Goal: Information Seeking & Learning: Understand process/instructions

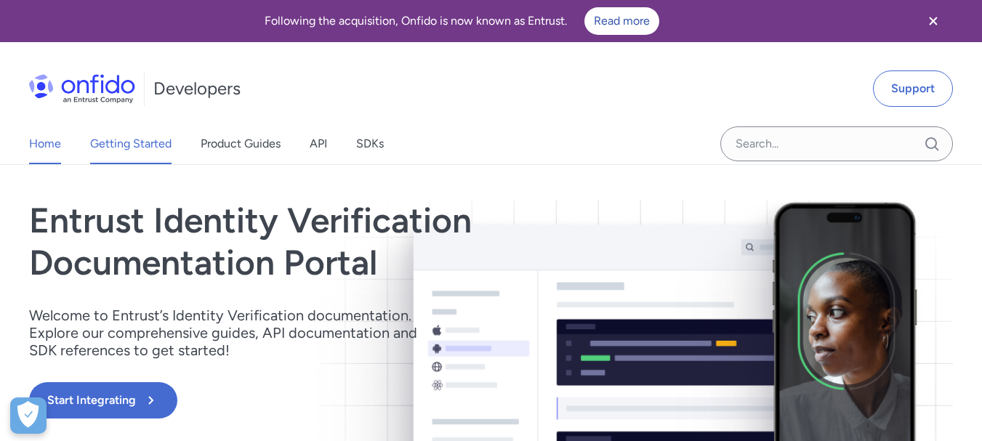
click at [157, 144] on link "Getting Started" at bounding box center [130, 144] width 81 height 41
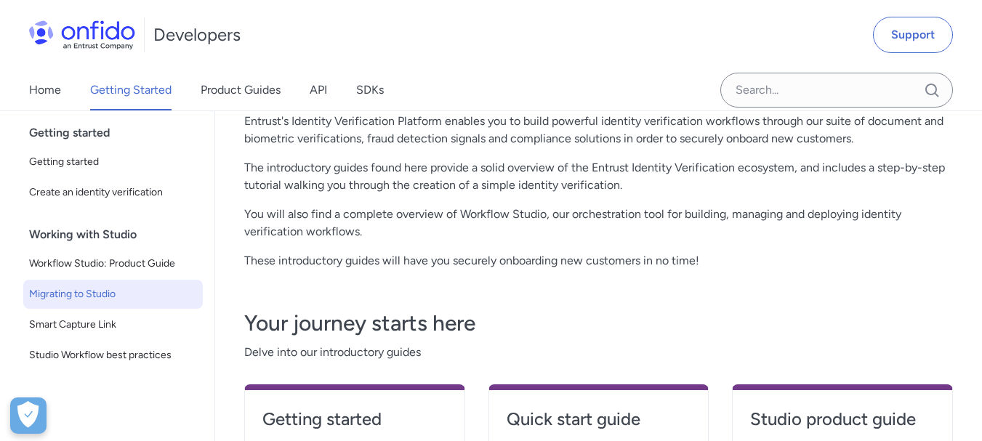
scroll to position [145, 0]
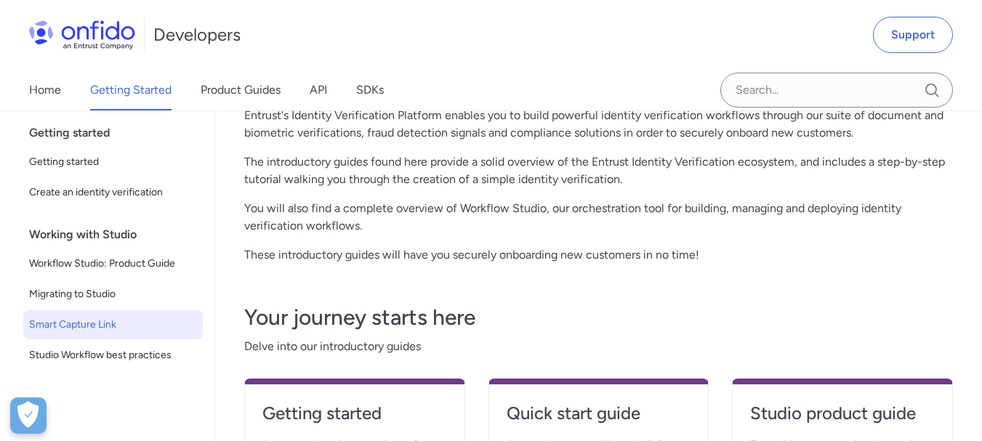
click at [92, 321] on span "Smart Capture Link" at bounding box center [113, 324] width 168 height 17
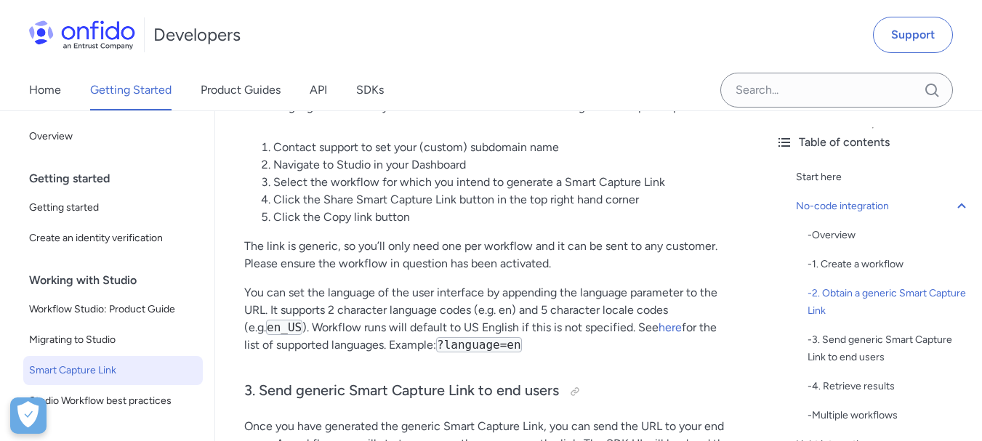
scroll to position [945, 0]
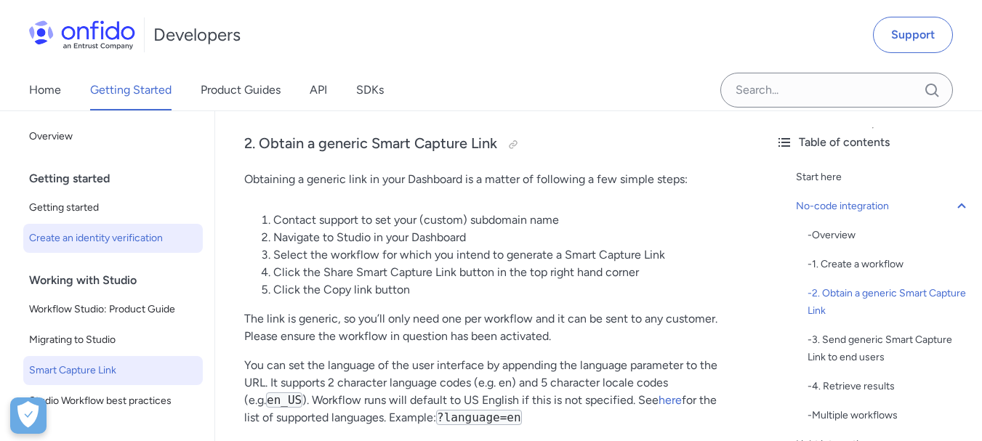
click at [93, 234] on span "Create an identity verification" at bounding box center [113, 238] width 168 height 17
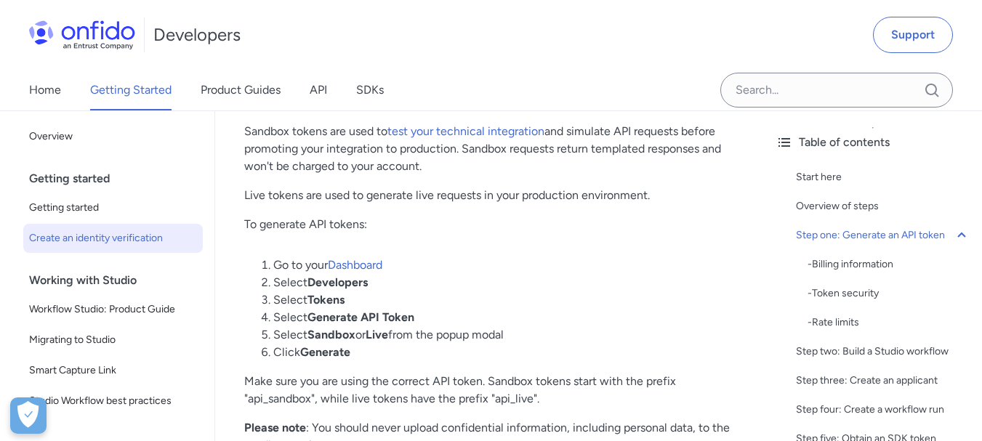
scroll to position [873, 0]
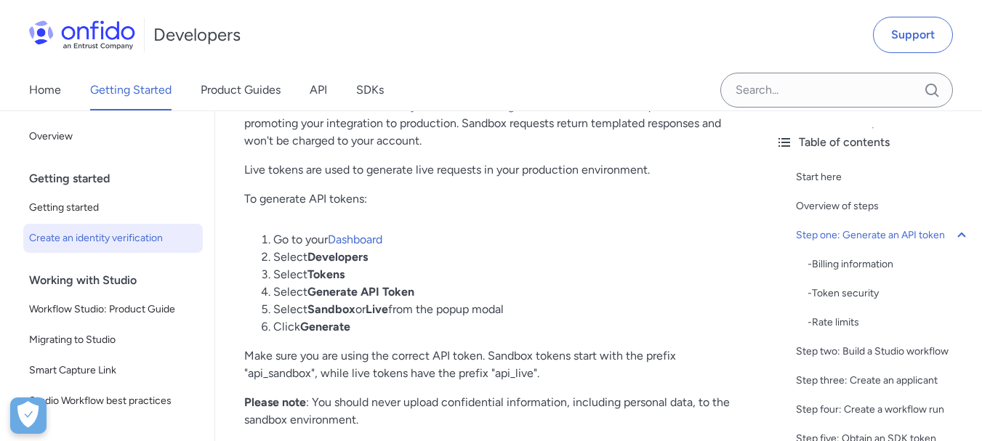
click at [343, 247] on link "Dashboard" at bounding box center [355, 240] width 55 height 14
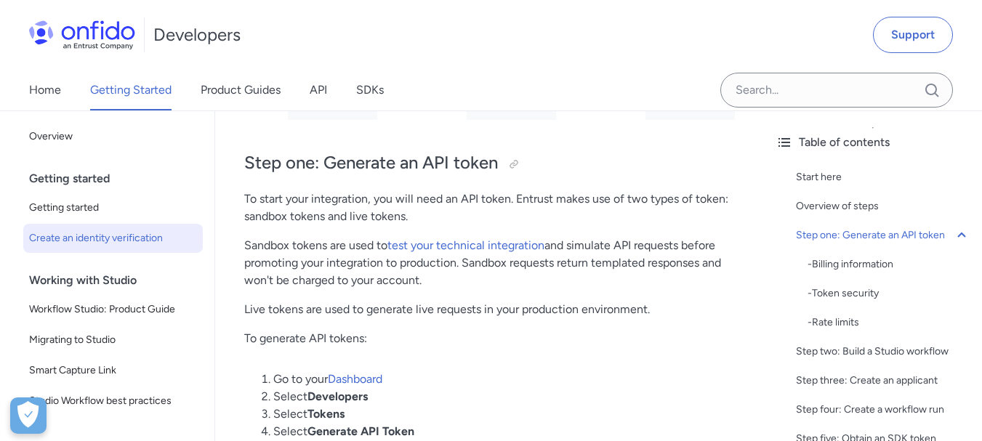
scroll to position [727, 0]
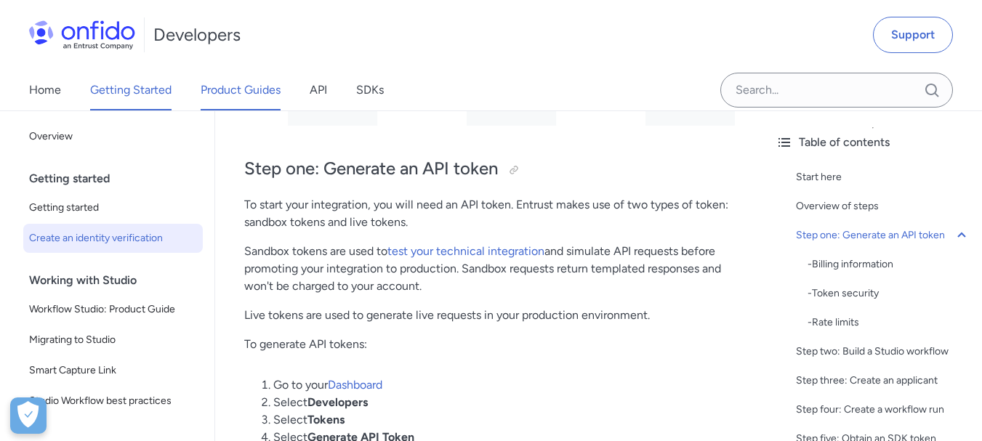
click at [217, 92] on link "Product Guides" at bounding box center [241, 90] width 80 height 41
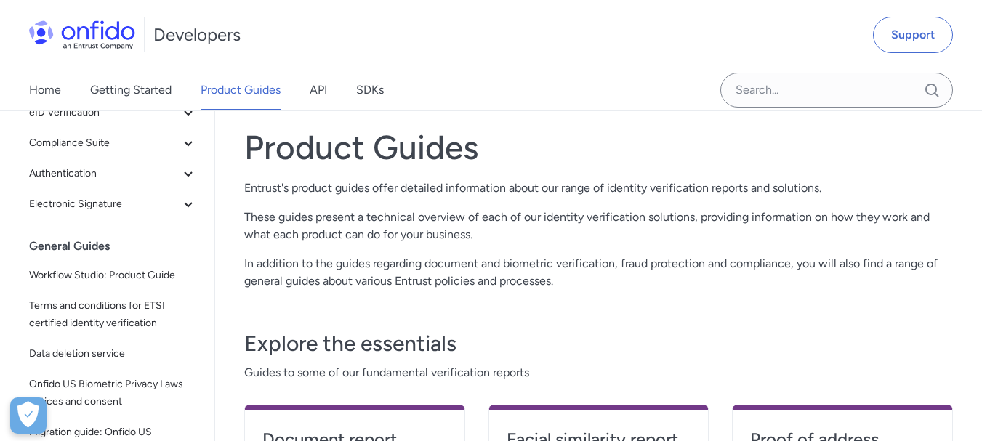
scroll to position [218, 0]
click at [92, 172] on span "Authentication" at bounding box center [104, 172] width 151 height 17
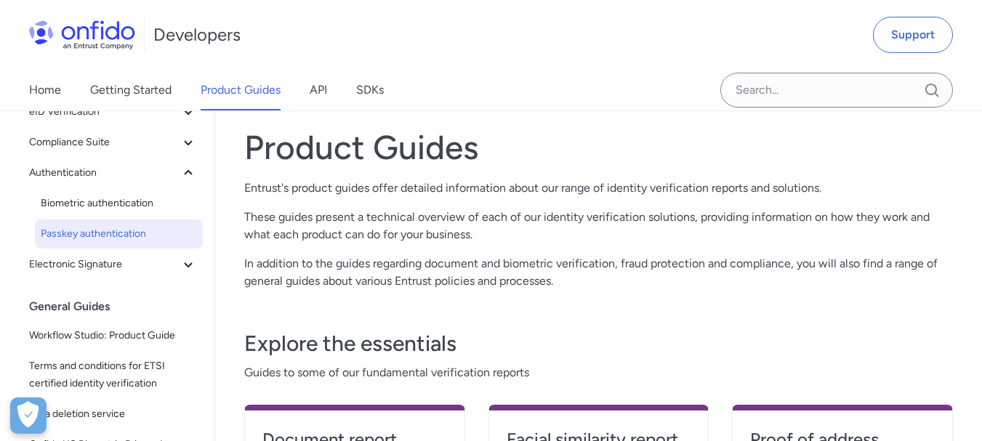
click at [98, 231] on span "Passkey authentication" at bounding box center [119, 233] width 156 height 17
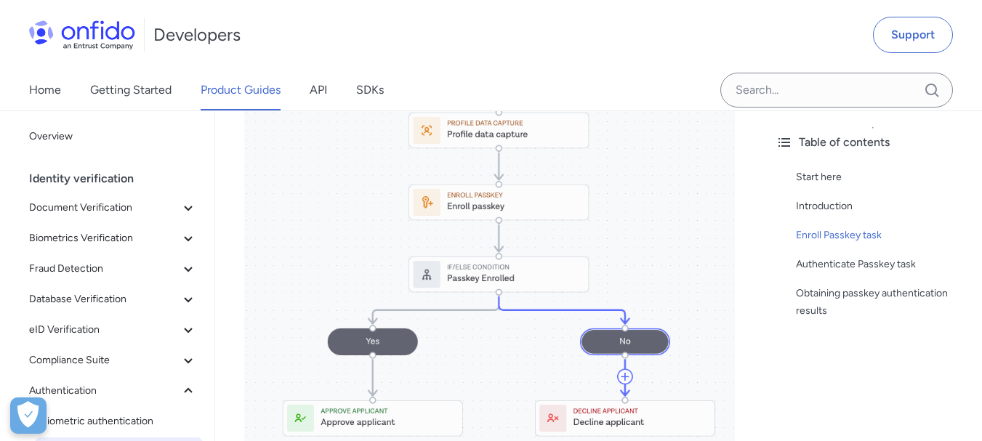
scroll to position [945, 0]
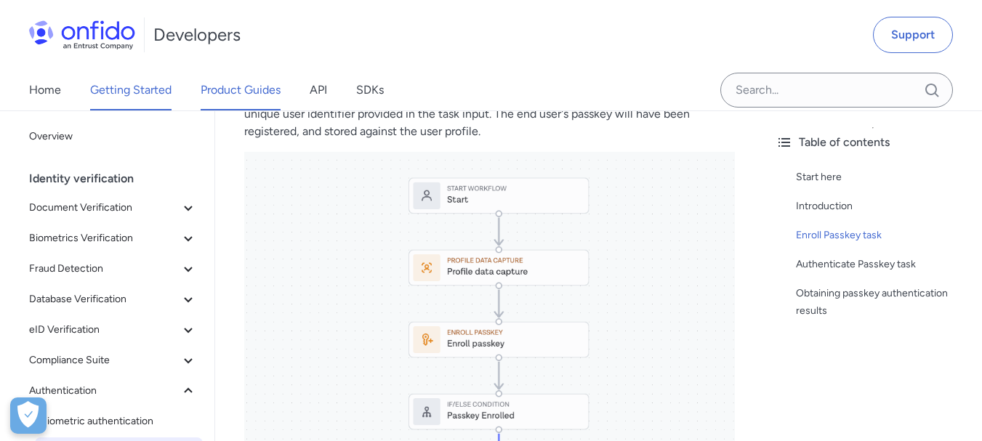
click at [123, 92] on link "Getting Started" at bounding box center [130, 90] width 81 height 41
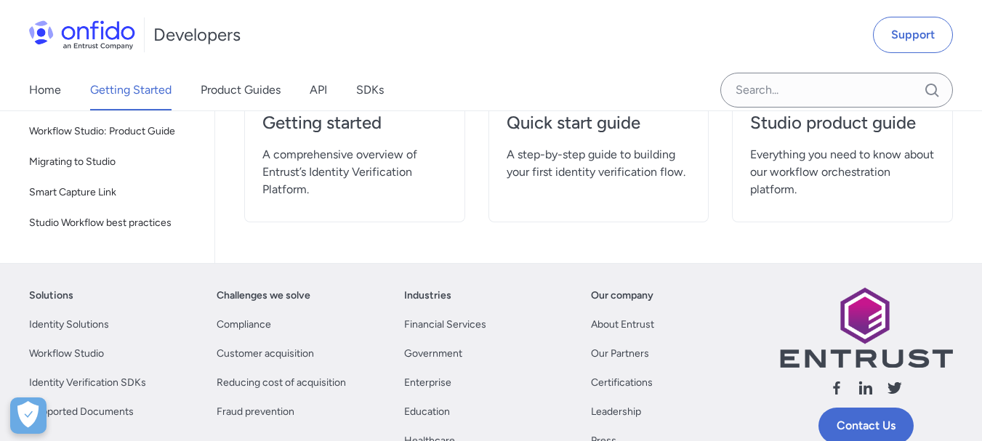
scroll to position [364, 0]
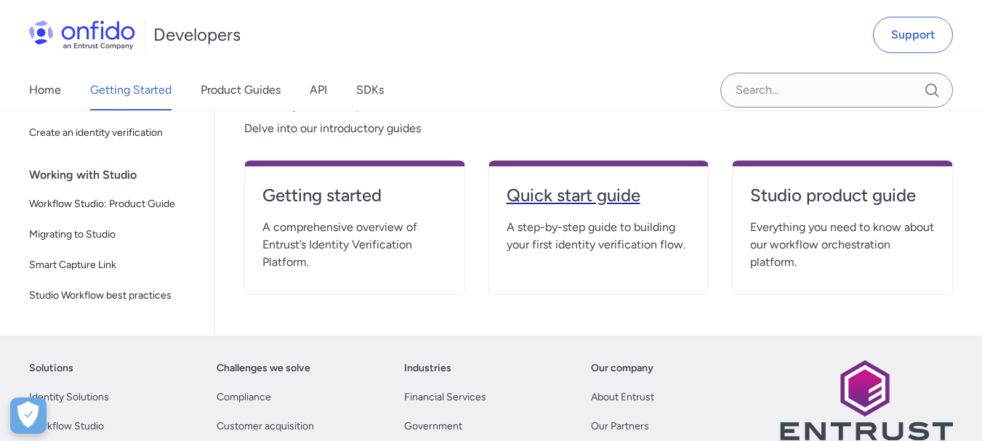
click at [543, 192] on h4 "Quick start guide" at bounding box center [599, 195] width 185 height 23
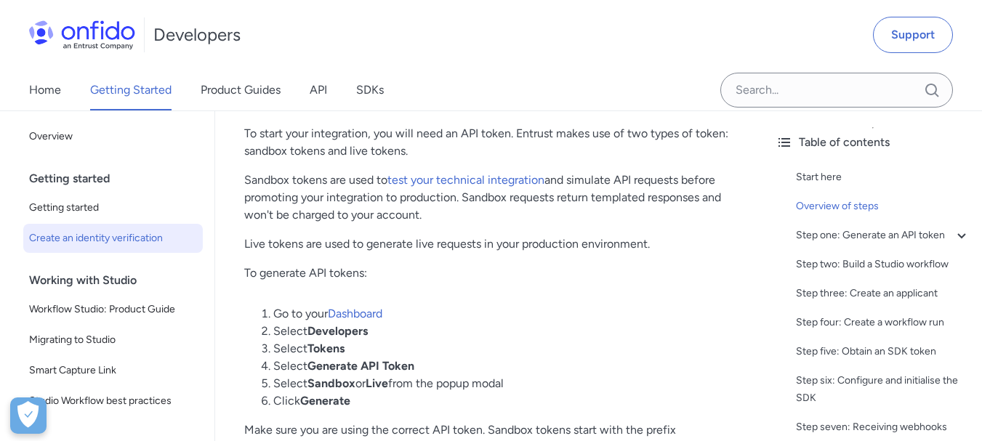
scroll to position [800, 0]
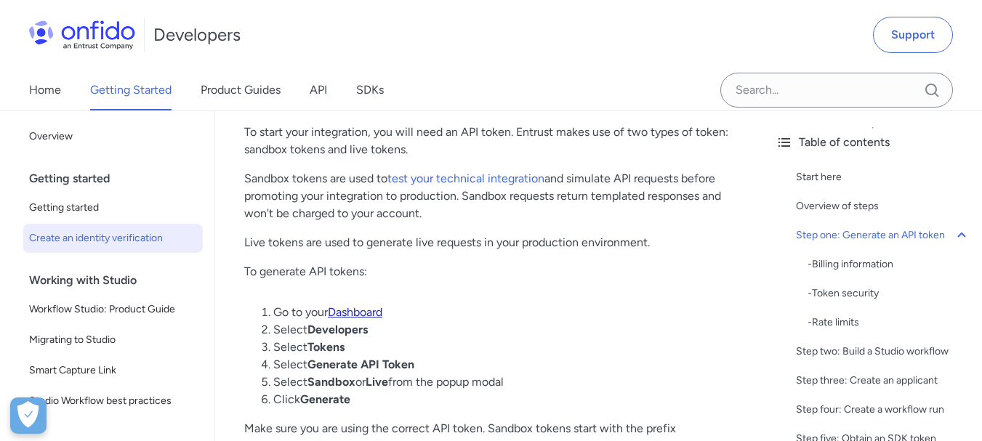
click at [348, 319] on link "Dashboard" at bounding box center [355, 312] width 55 height 14
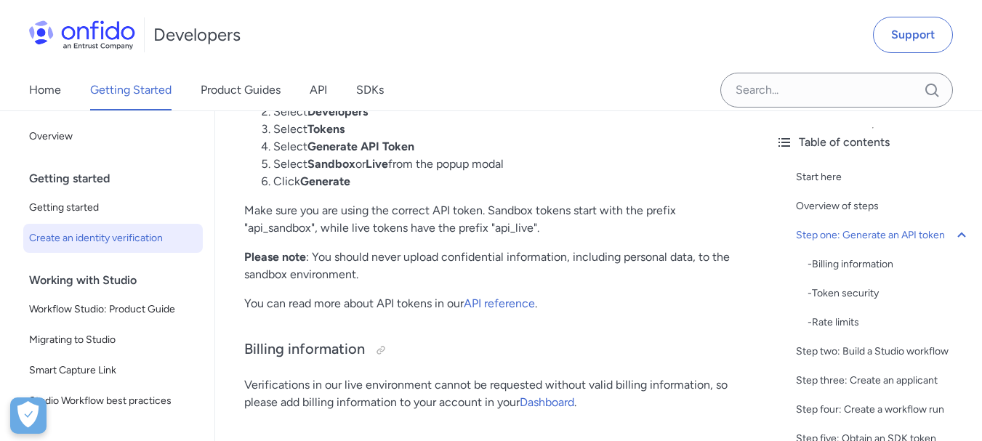
scroll to position [1091, 0]
